Goal: Find specific page/section

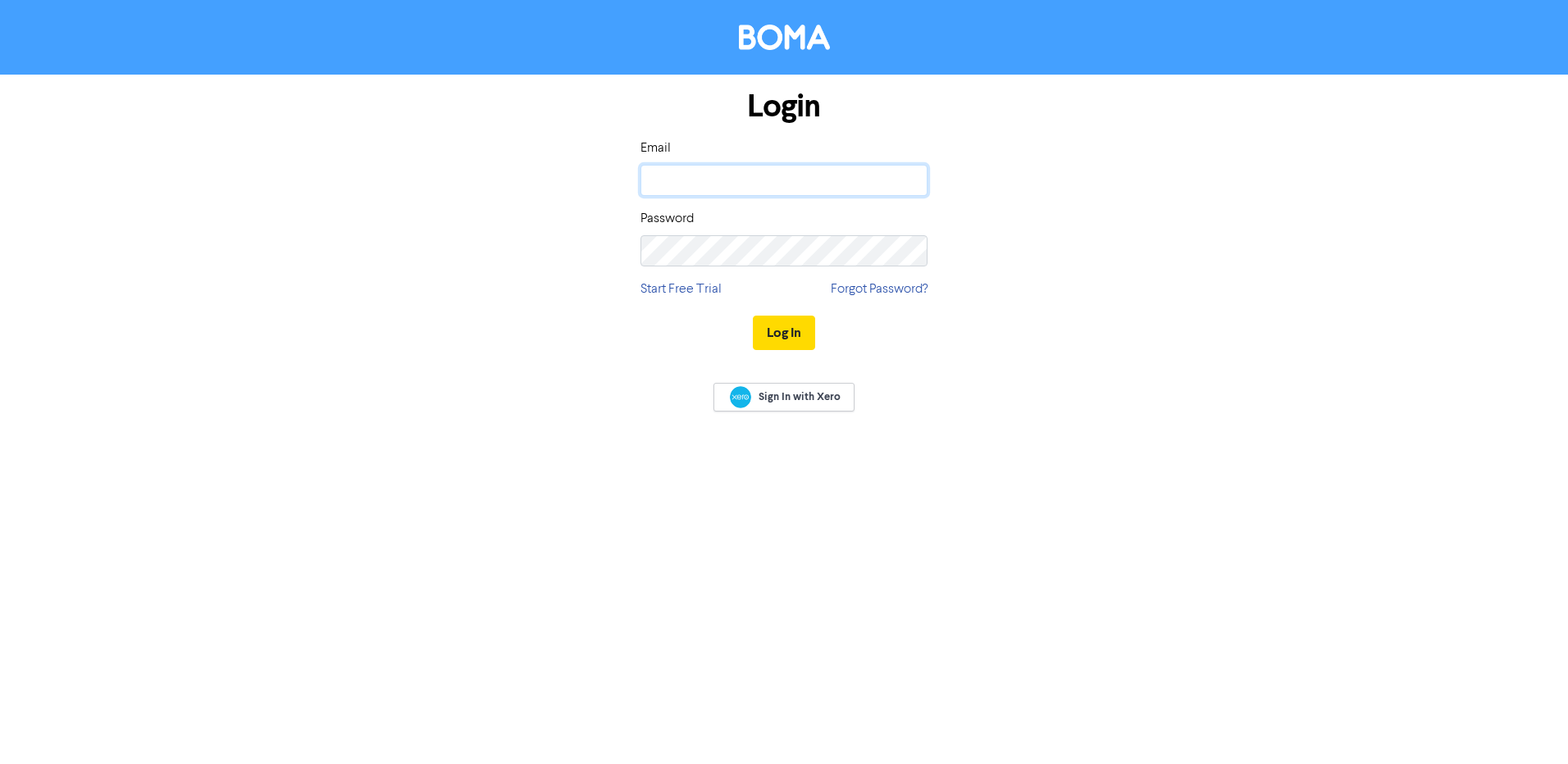
type input "[EMAIL_ADDRESS][DOMAIN_NAME]"
click at [820, 339] on div "Log In" at bounding box center [784, 333] width 287 height 68
click at [805, 334] on button "Log In" at bounding box center [784, 332] width 63 height 35
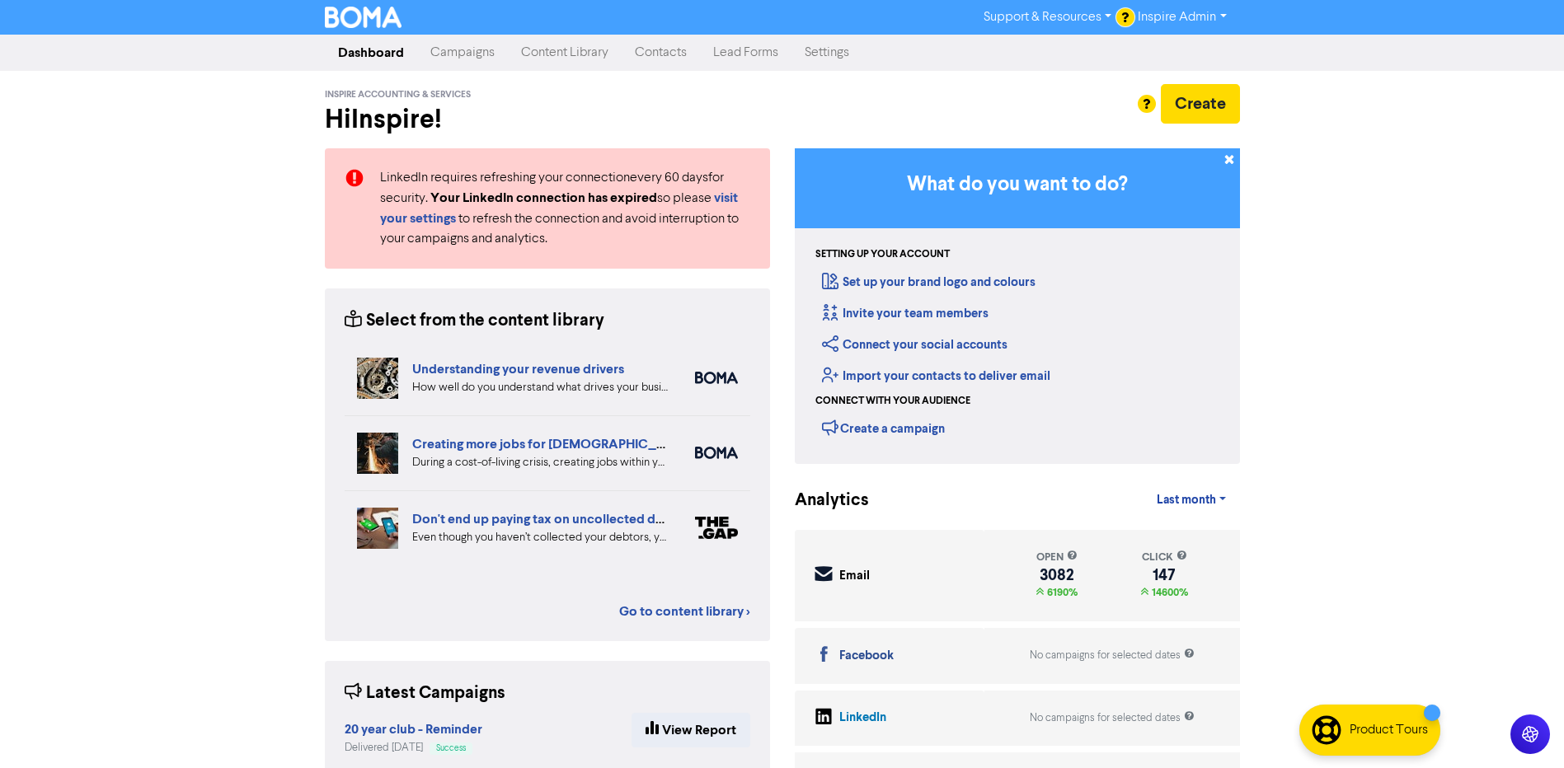
click at [462, 53] on link "Campaigns" at bounding box center [462, 52] width 91 height 33
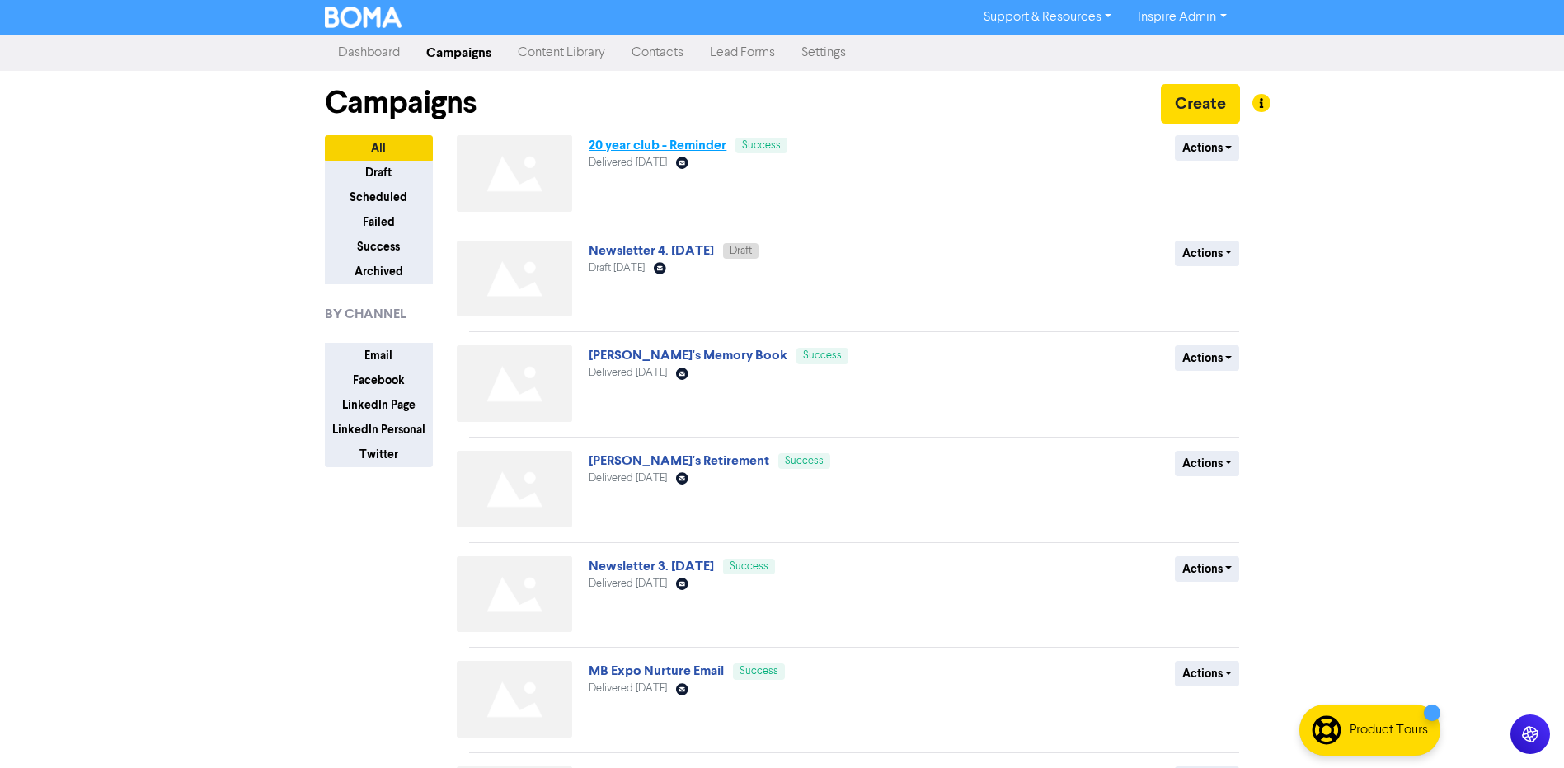
click at [662, 143] on link "20 year club - Reminder" at bounding box center [658, 145] width 138 height 16
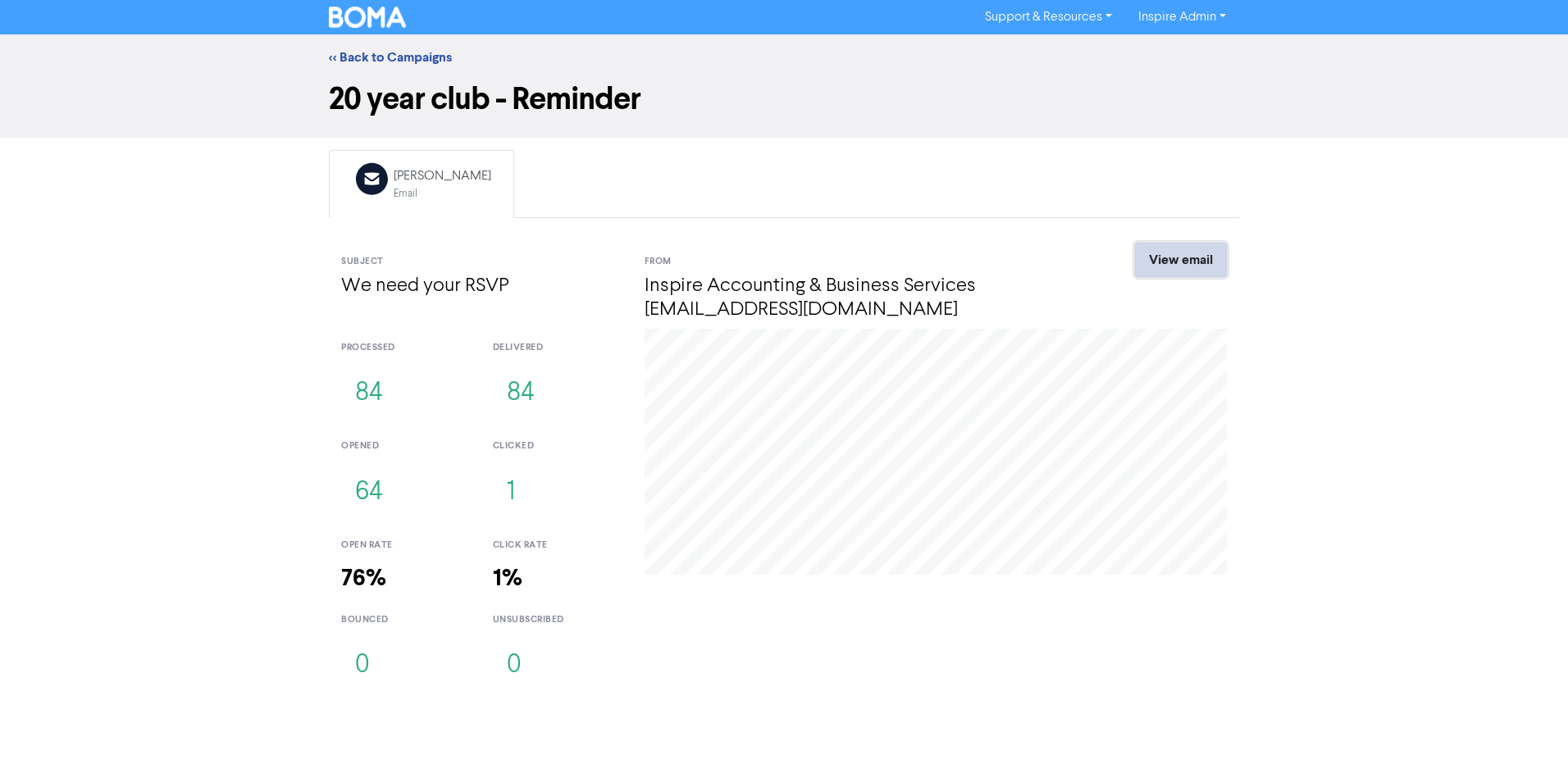
click at [1204, 261] on link "View email" at bounding box center [1180, 260] width 91 height 35
